Goal: Task Accomplishment & Management: Manage account settings

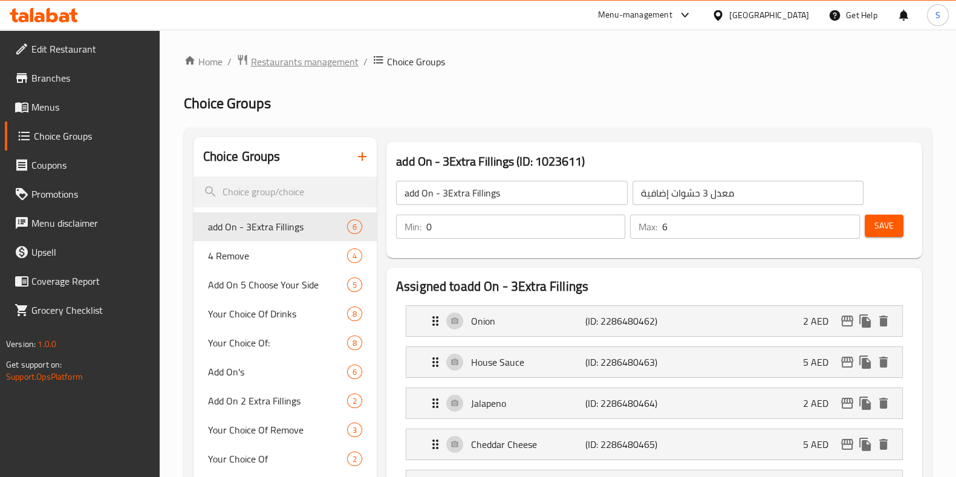
click at [336, 63] on span "Restaurants management" at bounding box center [305, 61] width 108 height 15
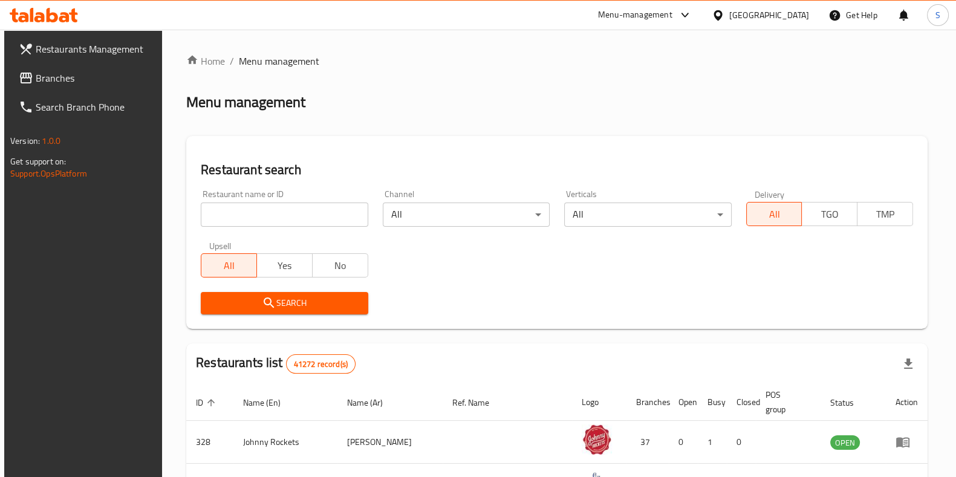
click at [305, 219] on input "search" at bounding box center [284, 214] width 167 height 24
type input "Billionaire Cookies"
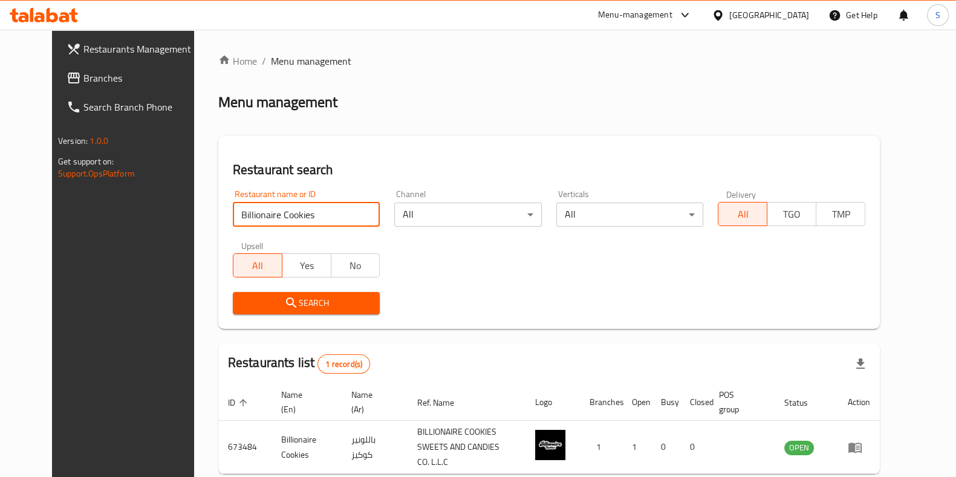
scroll to position [52, 0]
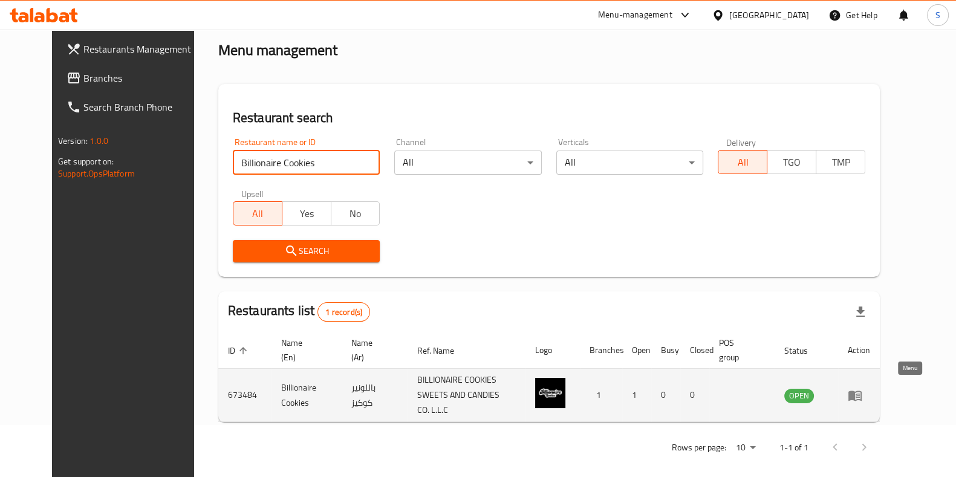
click at [862, 393] on icon "enhanced table" at bounding box center [854, 395] width 15 height 15
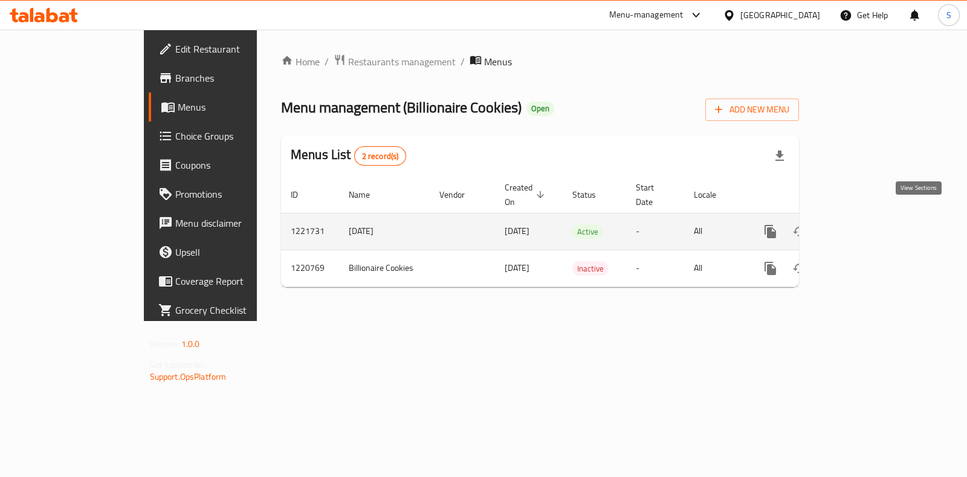
click at [872, 226] on link "enhanced table" at bounding box center [857, 231] width 29 height 29
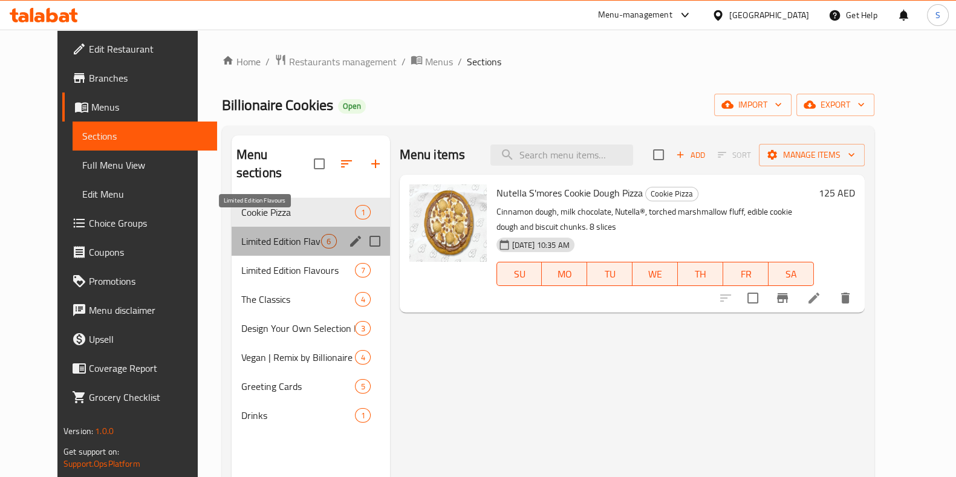
click at [272, 234] on span "Limited Edition Flavours" at bounding box center [281, 241] width 80 height 15
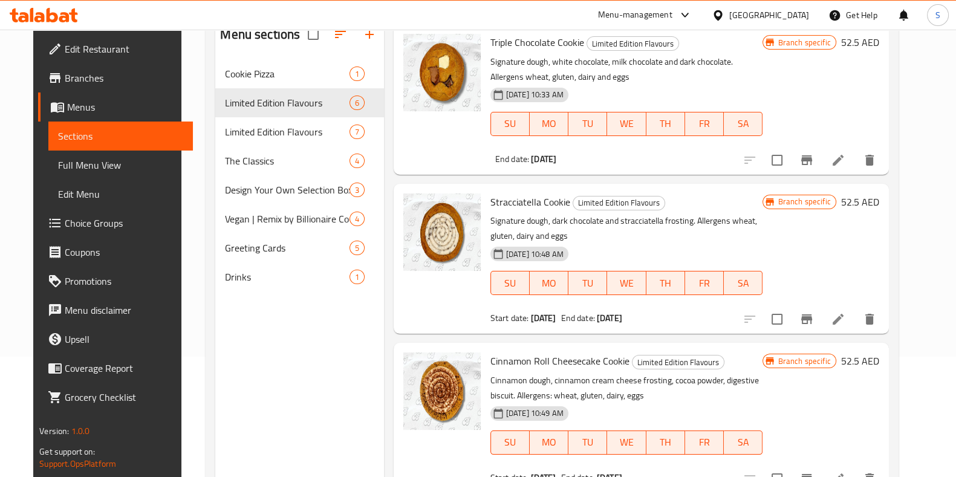
scroll to position [169, 0]
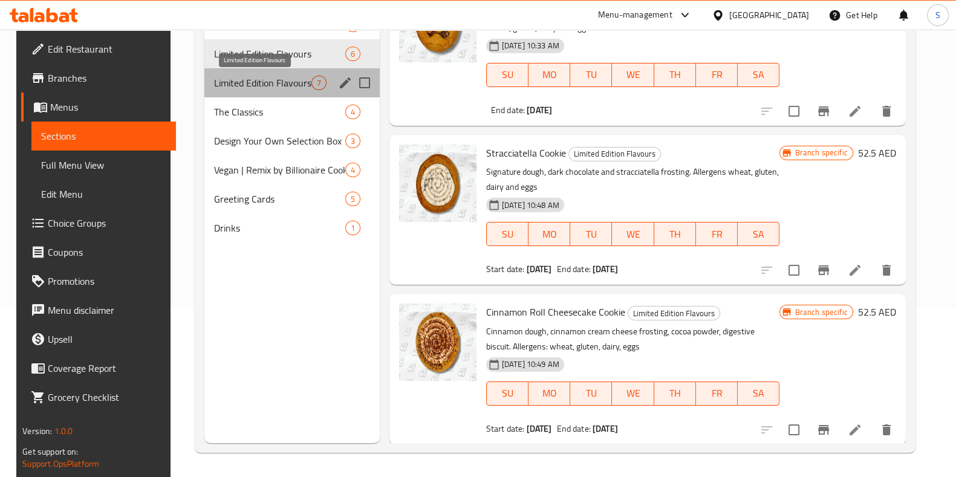
click at [233, 80] on span "Limited Edition Flavours" at bounding box center [262, 83] width 97 height 15
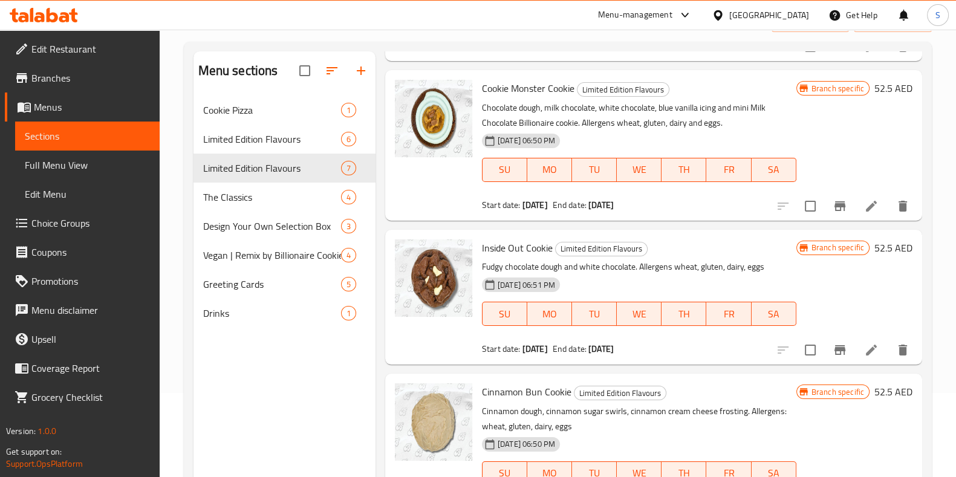
scroll to position [169, 0]
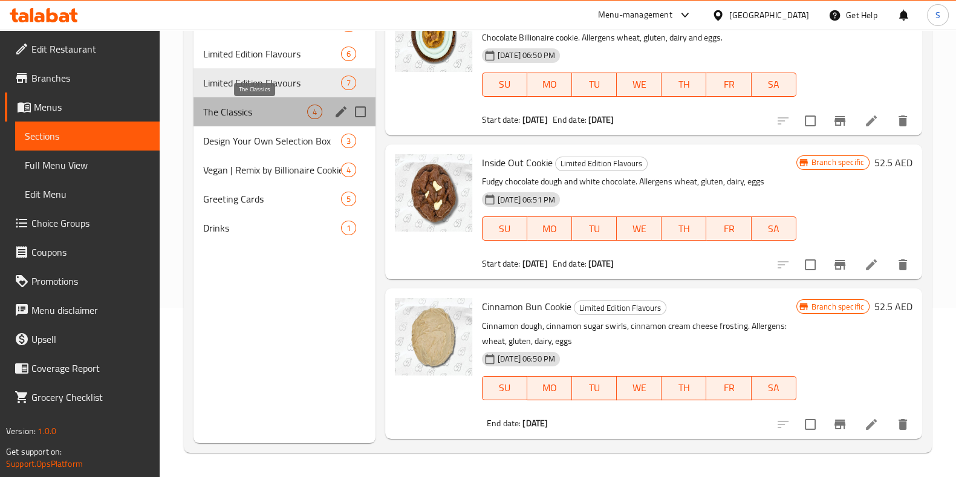
click at [276, 114] on span "The Classics" at bounding box center [255, 112] width 104 height 15
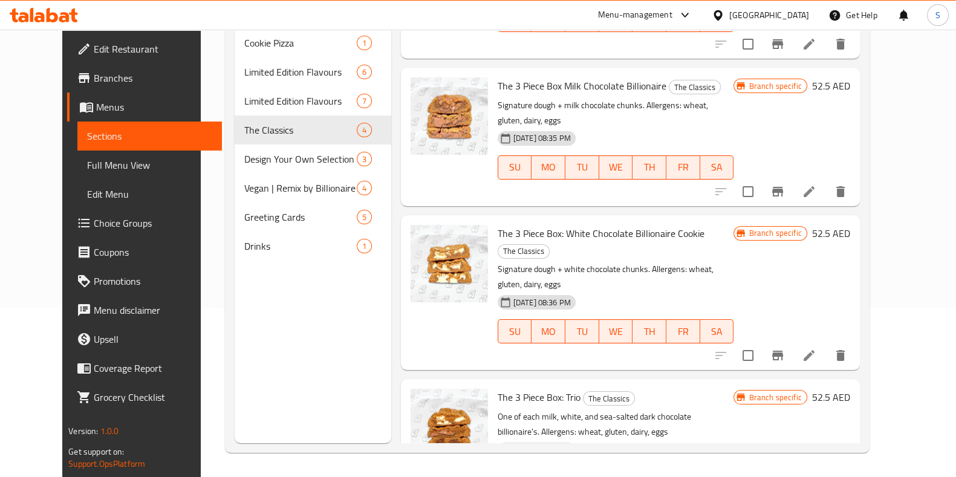
scroll to position [111, 0]
